Goal: Contribute content: Add original content to the website for others to see

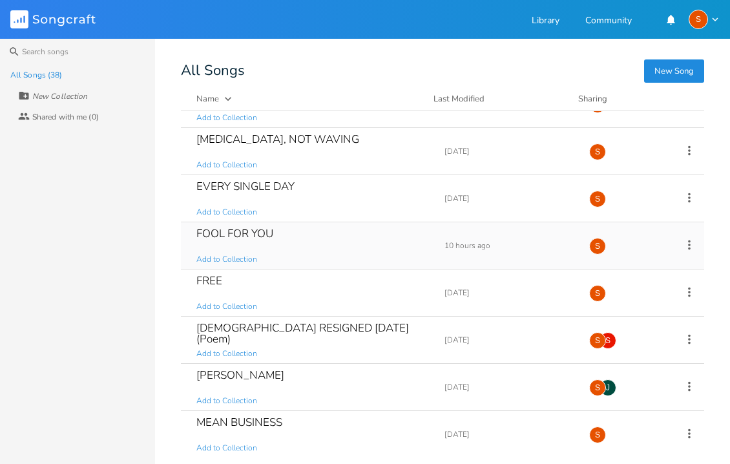
scroll to position [362, 0]
click at [255, 236] on div "FOOL FOR YOU" at bounding box center [234, 232] width 77 height 11
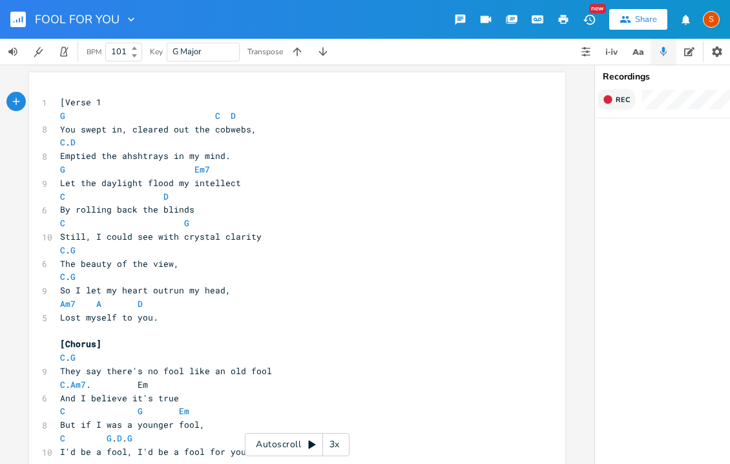
click at [618, 99] on span "Rec" at bounding box center [623, 100] width 14 height 10
click at [625, 96] on span "End" at bounding box center [623, 100] width 15 height 10
click at [627, 144] on icon "button" at bounding box center [626, 147] width 12 height 12
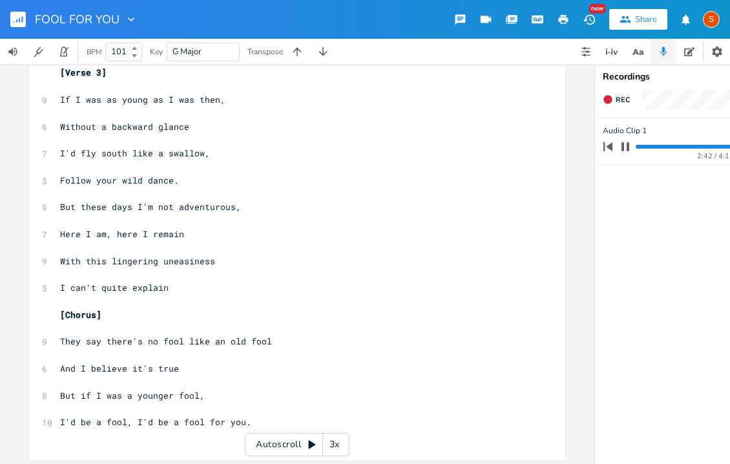
scroll to position [808, 0]
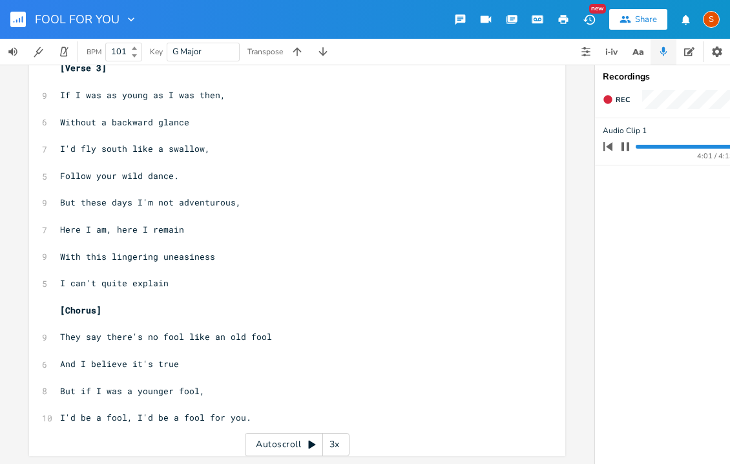
click at [612, 145] on icon "button" at bounding box center [607, 146] width 9 height 9
click at [612, 147] on icon "button" at bounding box center [607, 146] width 9 height 9
click at [612, 143] on icon "button" at bounding box center [608, 147] width 18 height 18
click at [626, 144] on icon "button" at bounding box center [625, 146] width 10 height 10
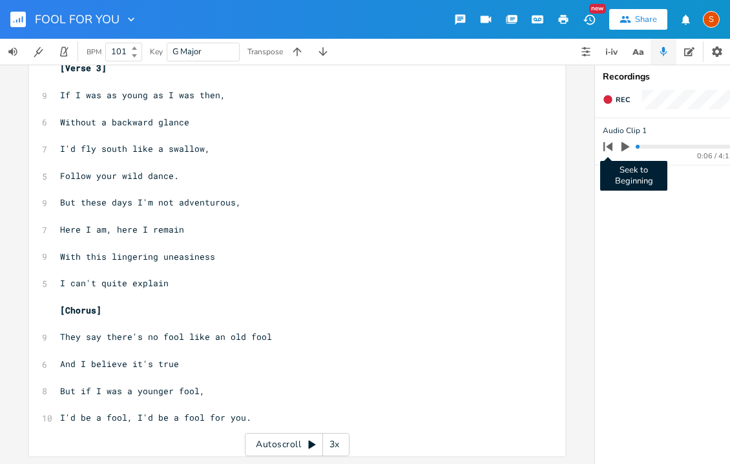
click at [610, 148] on icon "button" at bounding box center [607, 146] width 9 height 9
click at [641, 17] on div "Share" at bounding box center [646, 20] width 22 height 12
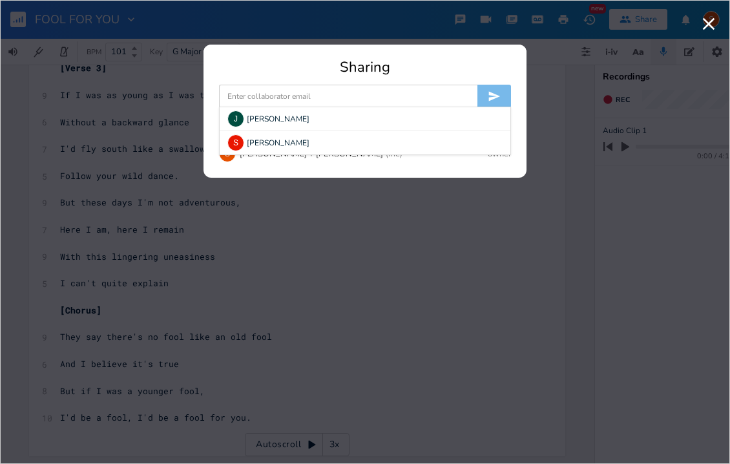
click at [433, 102] on input at bounding box center [348, 96] width 258 height 23
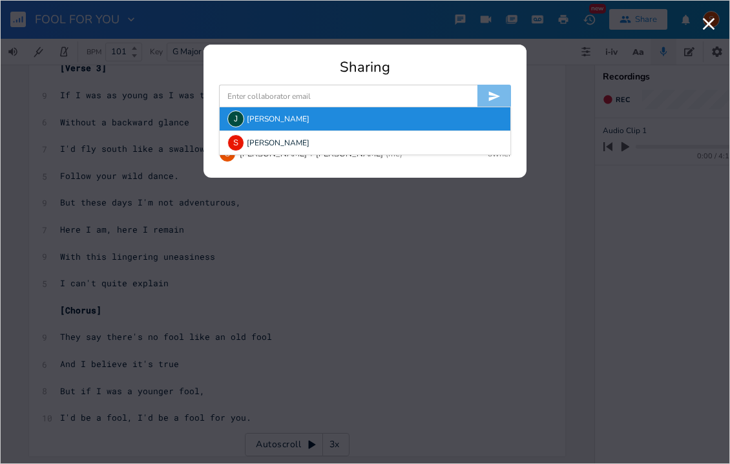
click at [262, 119] on div "J [PERSON_NAME]" at bounding box center [365, 118] width 291 height 23
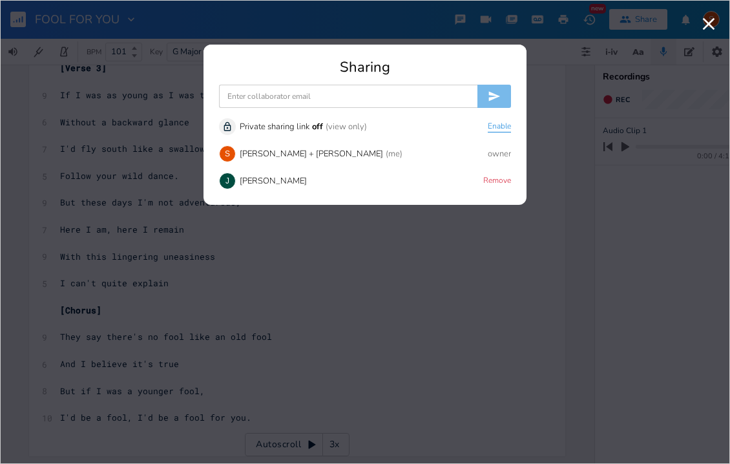
click at [505, 123] on button "Enable" at bounding box center [499, 126] width 23 height 11
click at [504, 129] on button "Disable" at bounding box center [498, 126] width 26 height 11
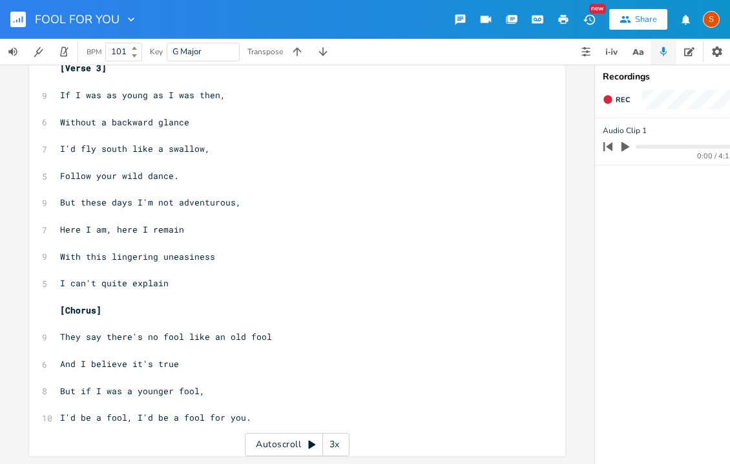
click at [667, 48] on icon "button" at bounding box center [664, 52] width 12 height 12
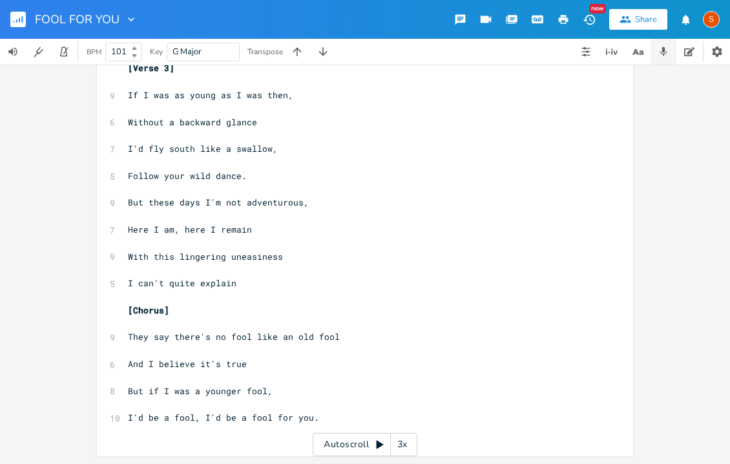
click at [666, 50] on icon "button" at bounding box center [664, 52] width 12 height 12
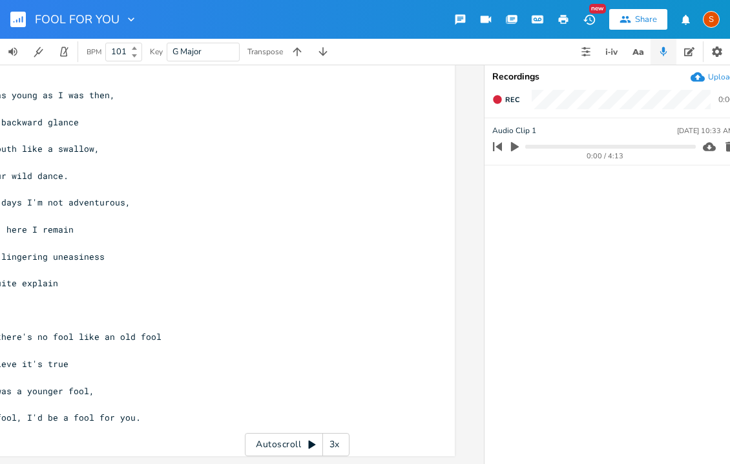
scroll to position [0, 123]
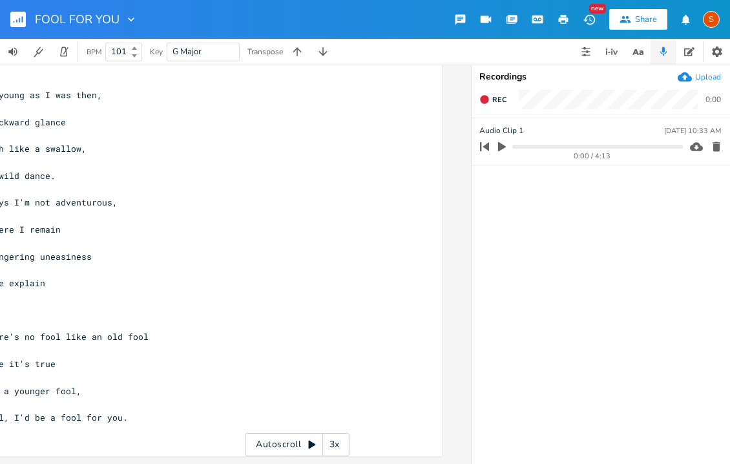
click at [700, 70] on div "Upload" at bounding box center [699, 77] width 43 height 14
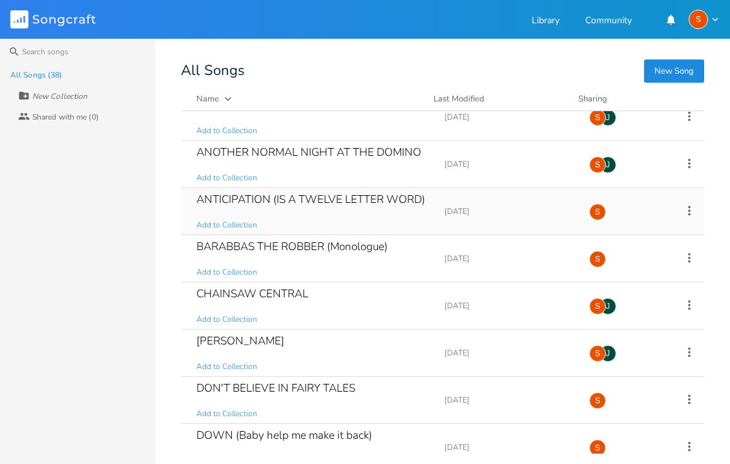
scroll to position [16, 0]
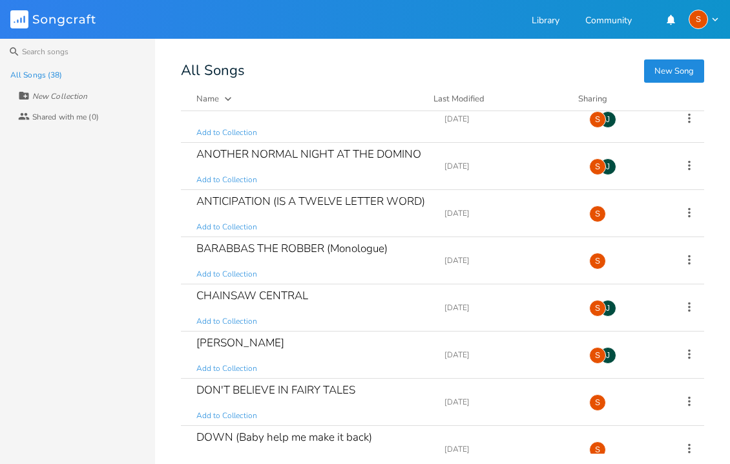
click at [719, 17] on icon "button" at bounding box center [715, 20] width 12 height 12
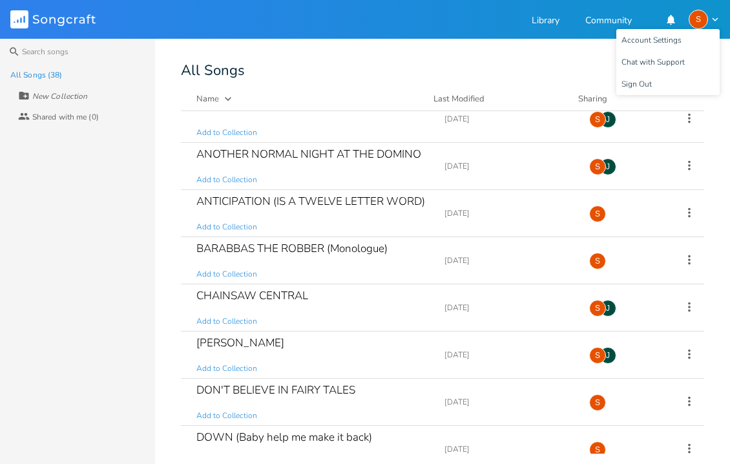
click at [698, 16] on div "S" at bounding box center [698, 19] width 19 height 19
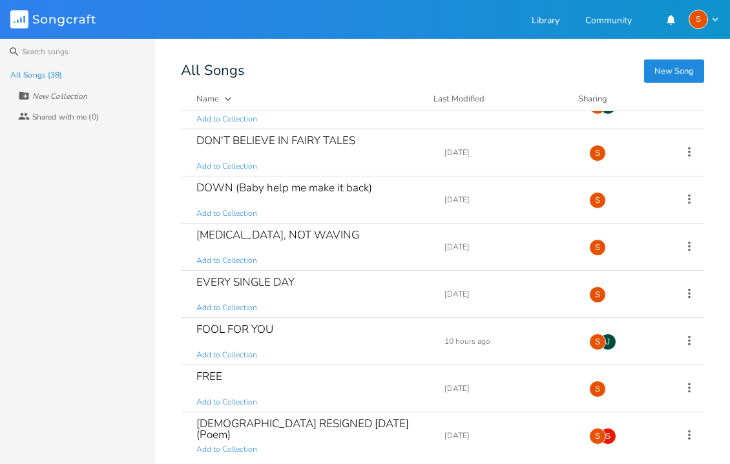
scroll to position [267, 0]
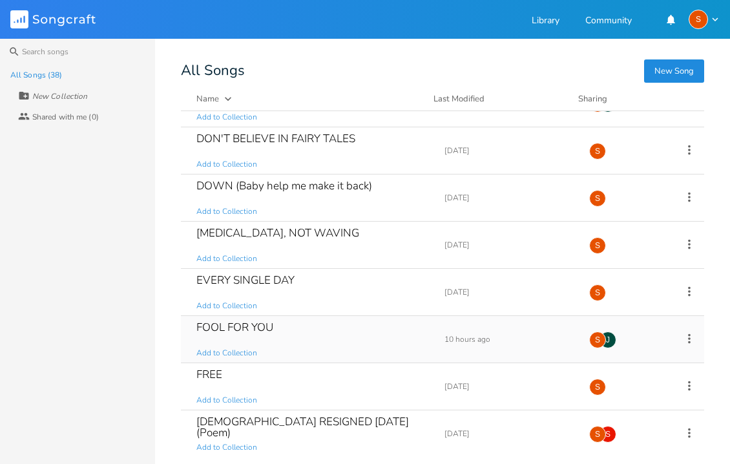
click at [682, 340] on icon at bounding box center [689, 338] width 14 height 14
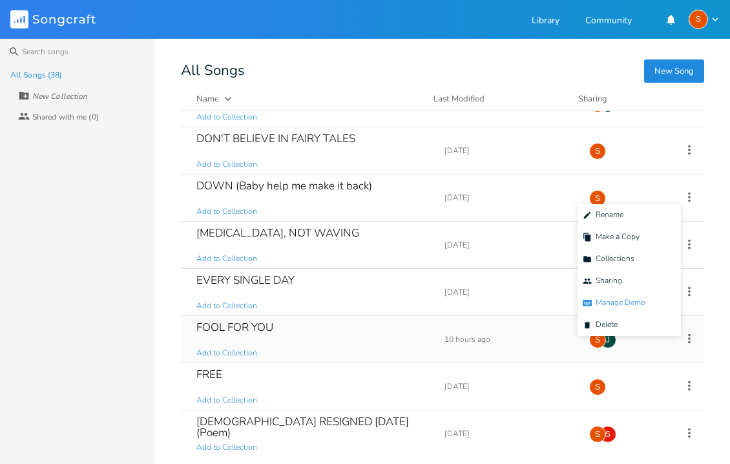
click at [623, 302] on span "Demo Manage Demo" at bounding box center [614, 302] width 63 height 9
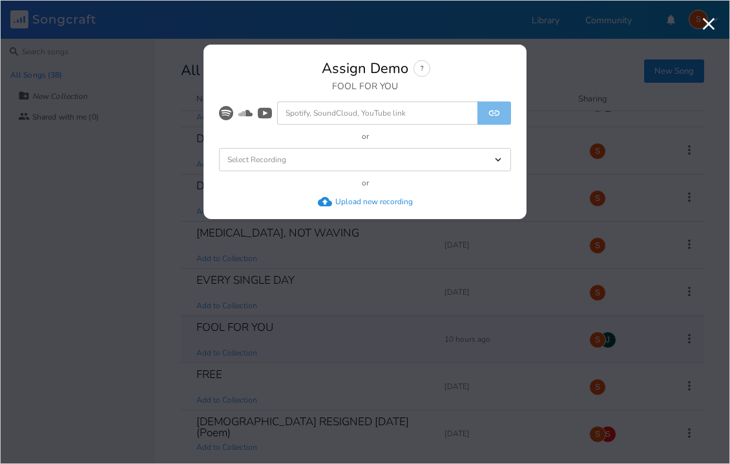
click at [499, 158] on icon "Dropdown" at bounding box center [498, 160] width 12 height 12
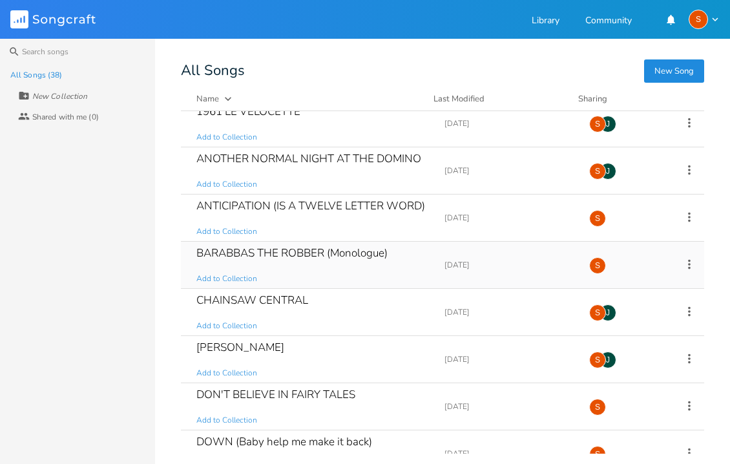
scroll to position [14, 0]
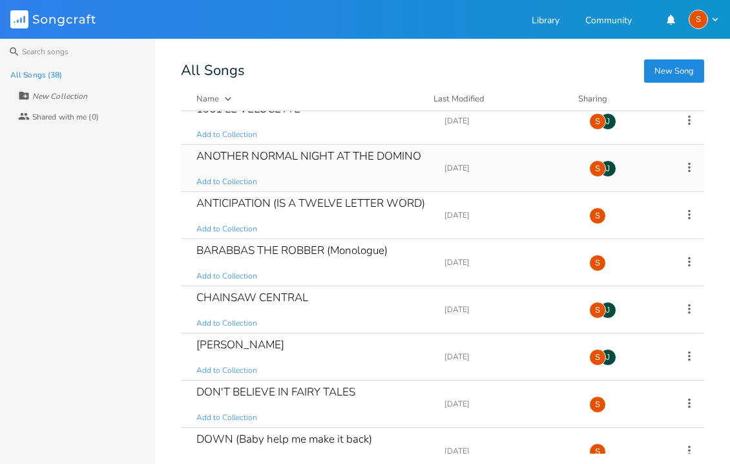
click at [603, 165] on div "J" at bounding box center [608, 168] width 17 height 17
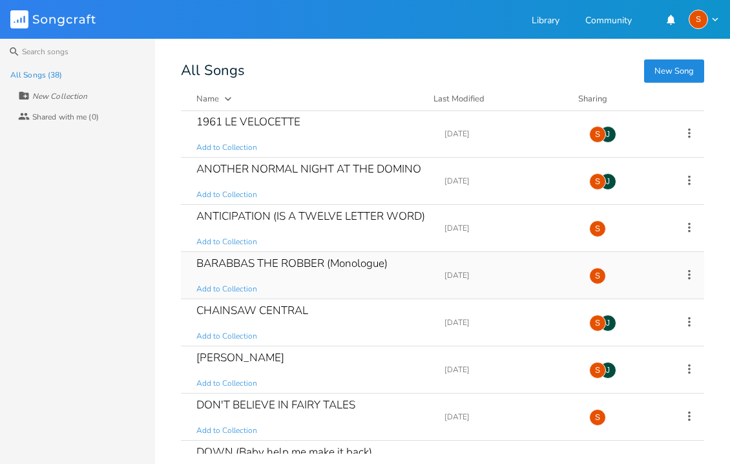
scroll to position [0, 0]
